Goal: Navigation & Orientation: Understand site structure

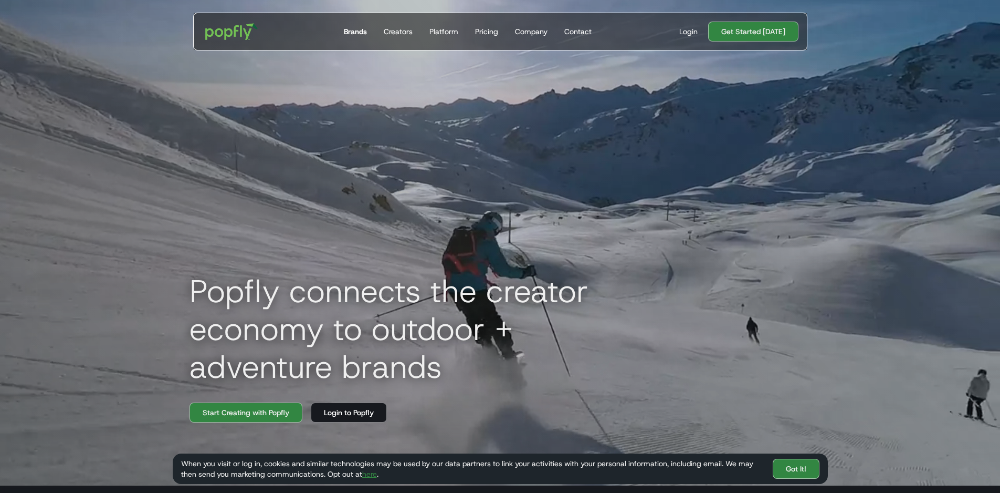
click at [365, 33] on div "Brands" at bounding box center [355, 31] width 23 height 11
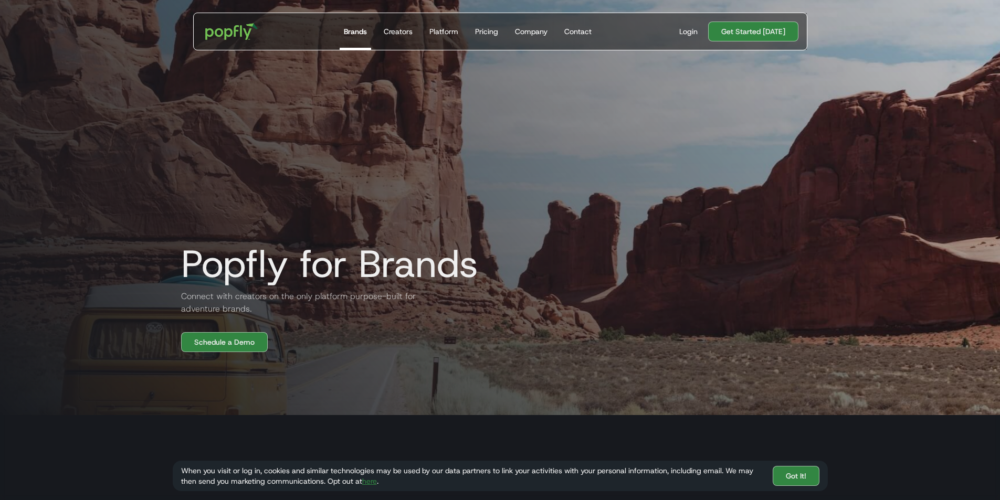
scroll to position [158, 0]
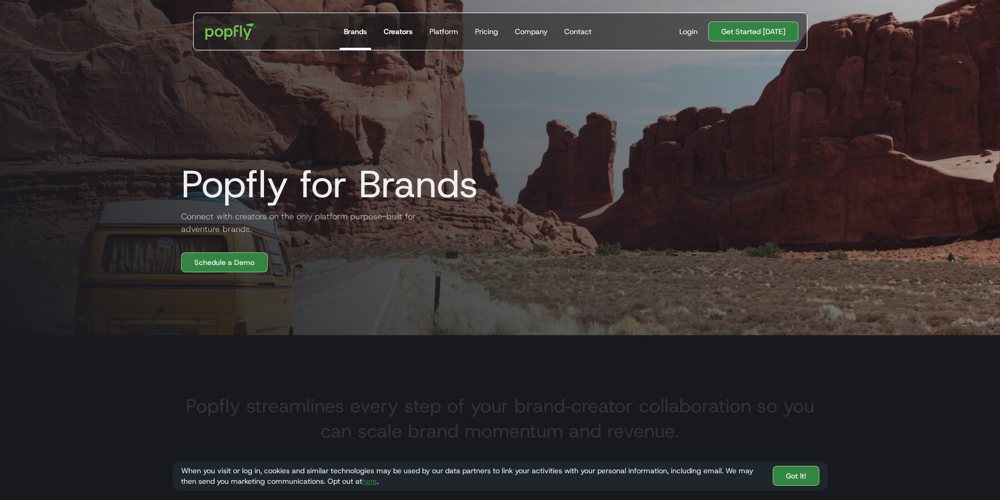
click at [407, 29] on div "Creators" at bounding box center [398, 31] width 29 height 11
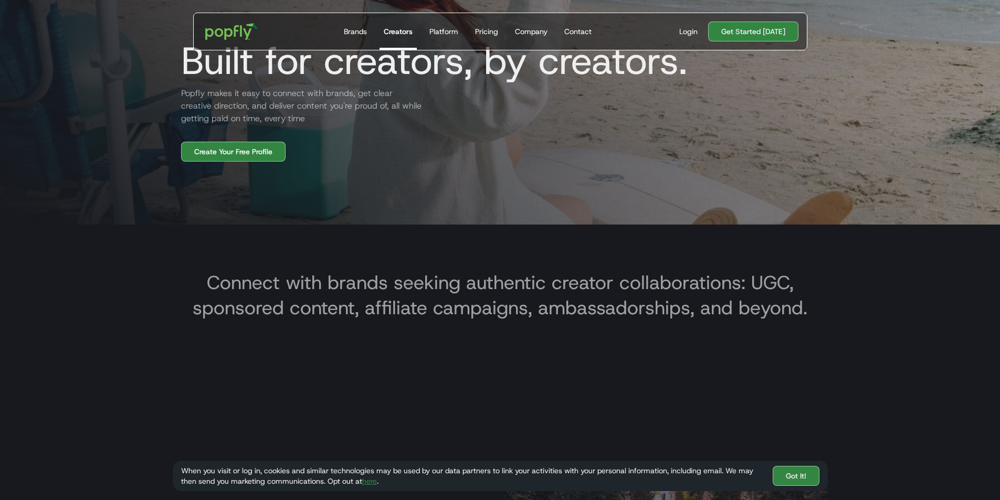
scroll to position [263, 0]
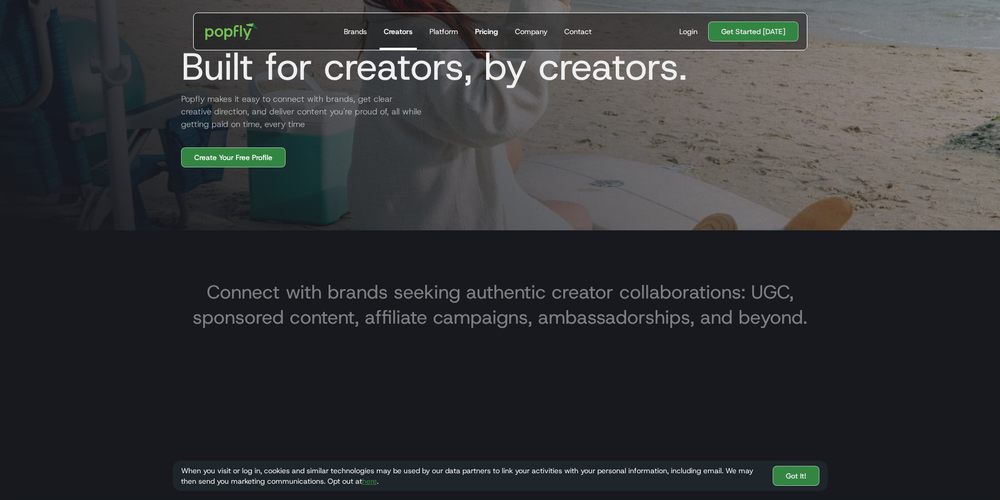
click at [486, 28] on div "Pricing" at bounding box center [486, 31] width 23 height 11
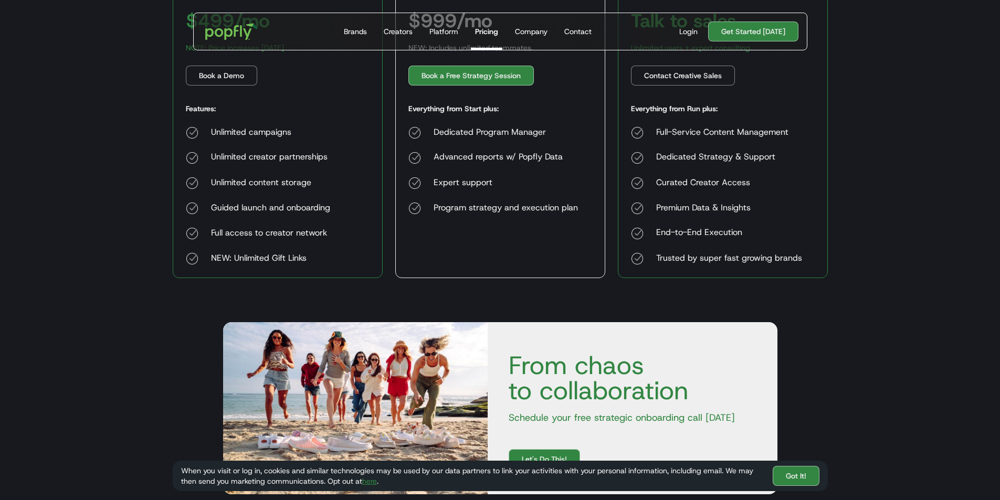
scroll to position [210, 0]
